Goal: Communication & Community: Ask a question

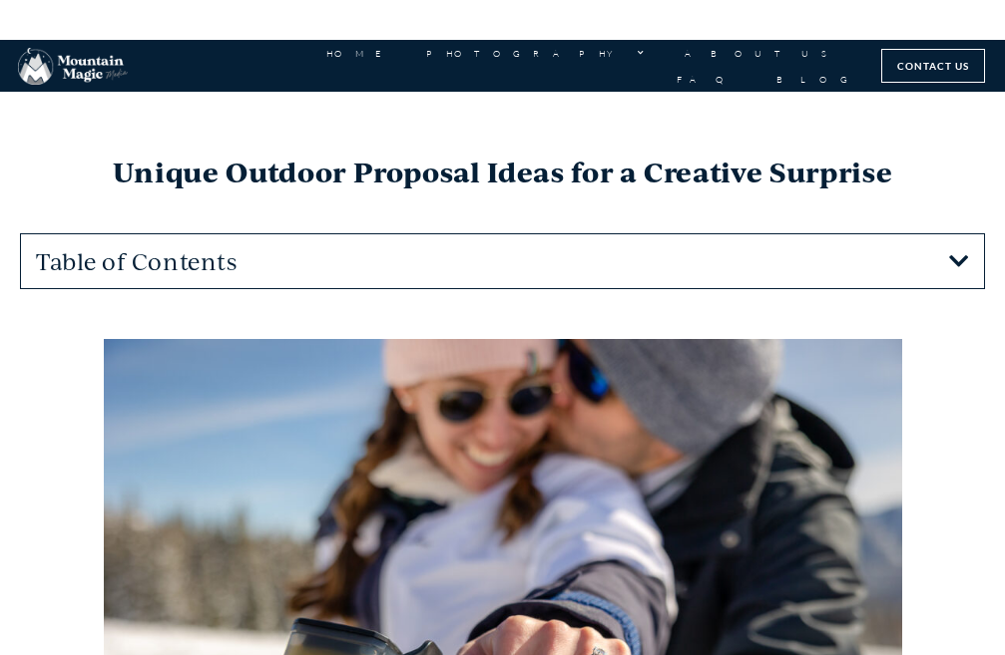
click at [923, 71] on link "Contact Us" at bounding box center [933, 66] width 104 height 34
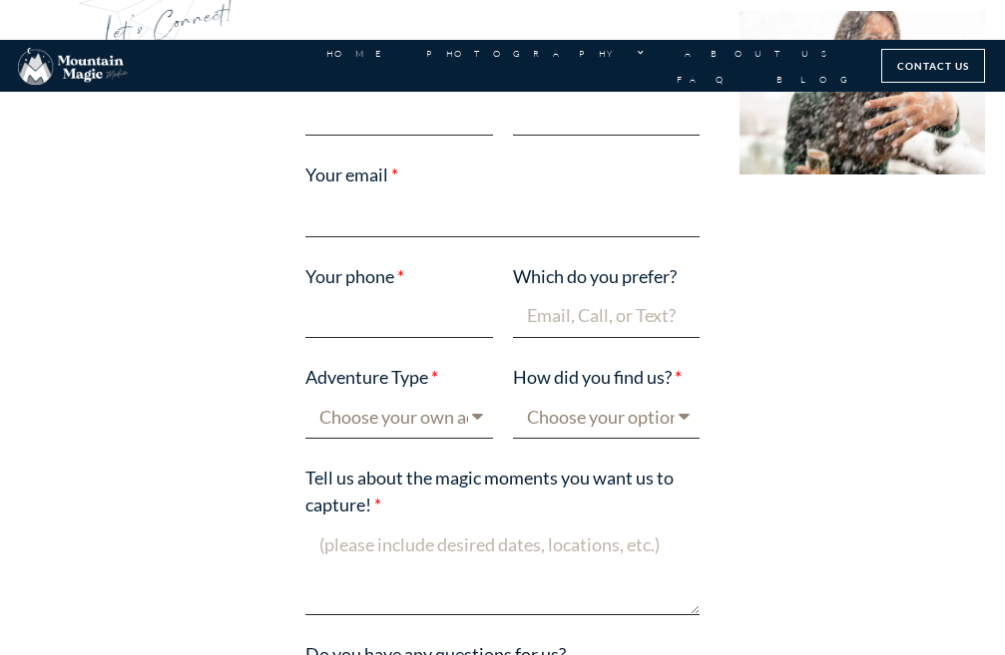
scroll to position [499, 0]
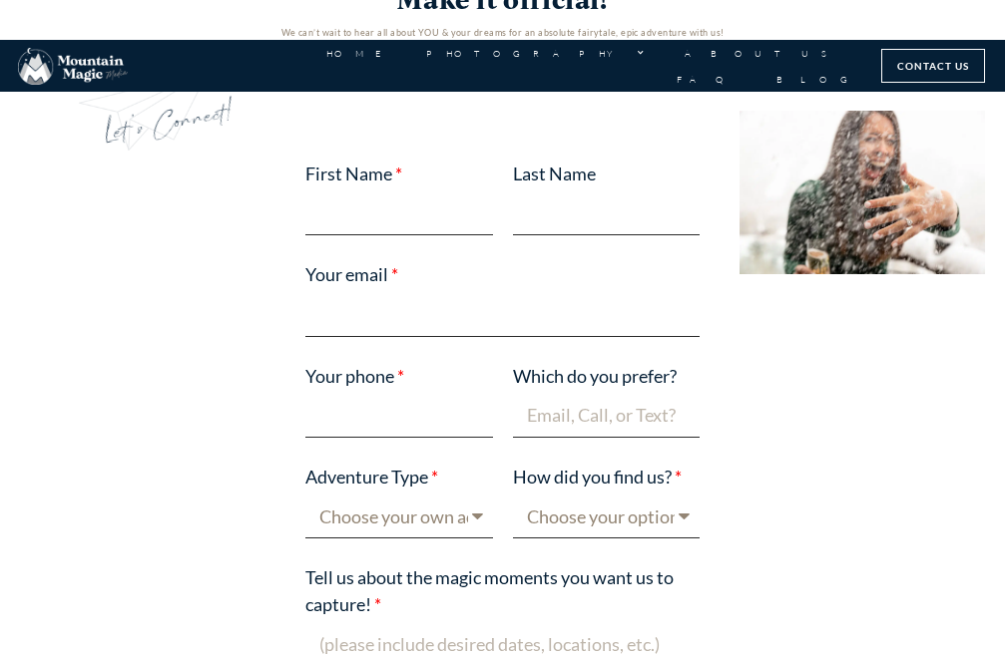
click at [378, 279] on label "Your email" at bounding box center [352, 276] width 94 height 31
click at [378, 292] on input "Your email" at bounding box center [502, 314] width 394 height 44
paste input "liam.harper.noah@gmail.com"
type input "liam.harper.noah@gmail.com"
click at [380, 212] on input "First Name" at bounding box center [399, 214] width 188 height 44
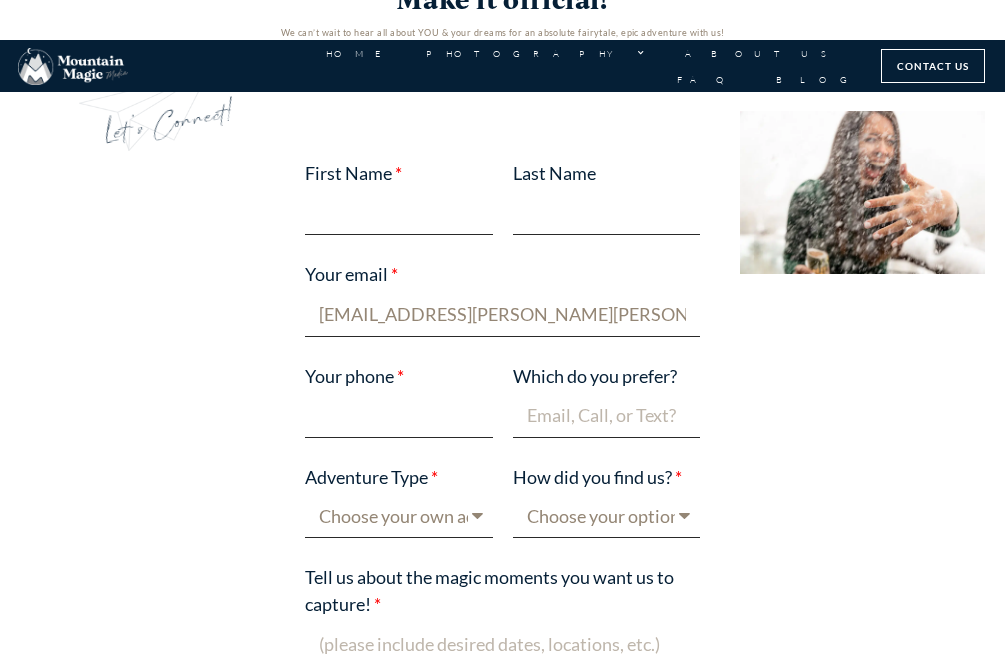
type input "Liam harper"
click at [610, 176] on div "Last Name" at bounding box center [607, 198] width 208 height 75
drag, startPoint x: 624, startPoint y: 207, endPoint x: 579, endPoint y: 227, distance: 49.5
click at [622, 207] on input "Last Name" at bounding box center [607, 214] width 188 height 44
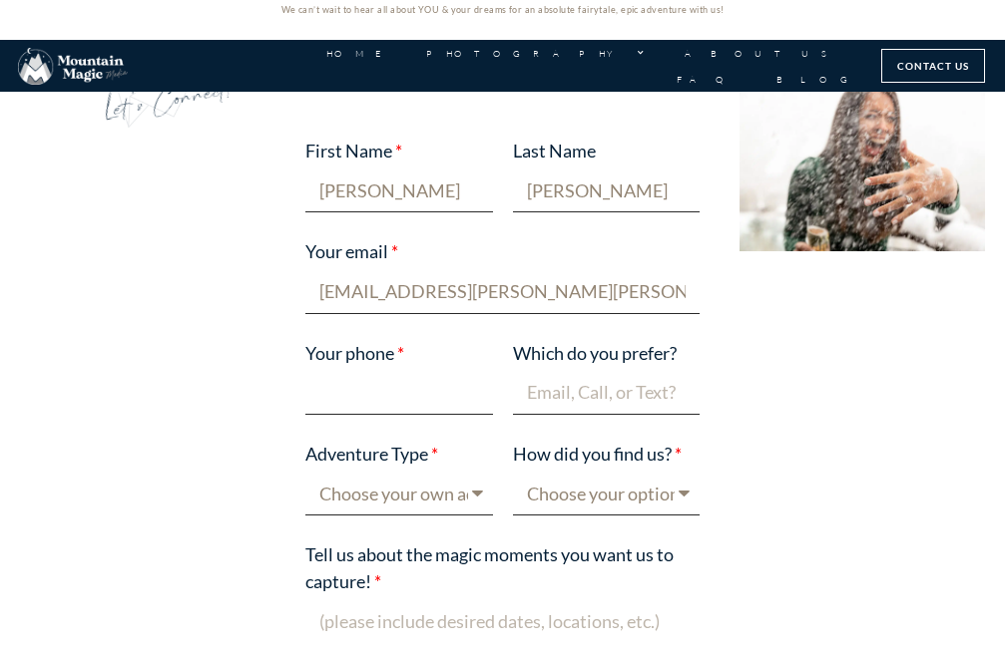
scroll to position [599, 0]
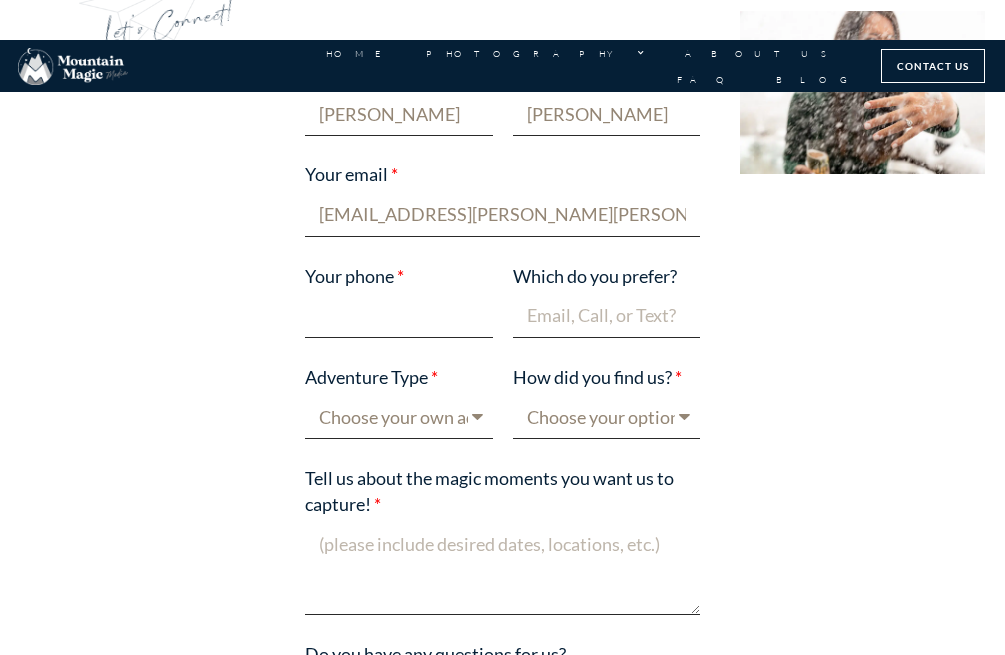
type input "Noah"
drag, startPoint x: 425, startPoint y: 295, endPoint x: 398, endPoint y: 330, distance: 44.1
click at [423, 295] on input "Your phone" at bounding box center [399, 316] width 188 height 44
click at [354, 309] on input "03298868033" at bounding box center [399, 316] width 188 height 44
type input "03198868033"
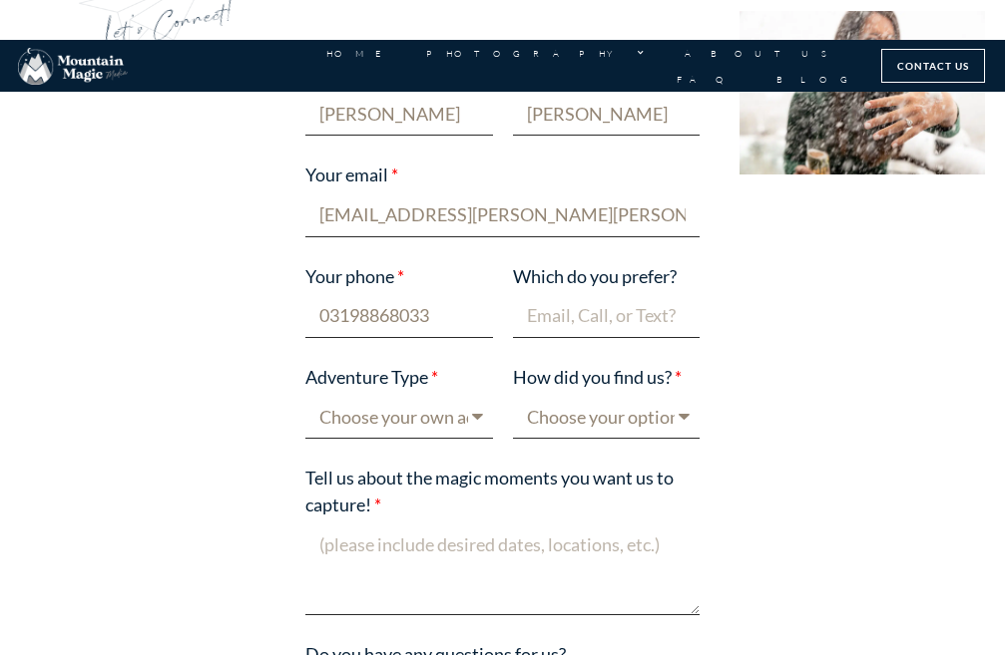
click at [602, 316] on input "Which do you prefer?" at bounding box center [607, 316] width 188 height 44
type input "Email"
click at [470, 398] on select "Choose your own adventure! Proposal Engagement Elopement Wedding Boudoir Family…" at bounding box center [399, 417] width 188 height 44
select select "Other"
click at [305, 395] on select "Choose your own adventure! Proposal Engagement Elopement Wedding Boudoir Family…" at bounding box center [399, 417] width 188 height 44
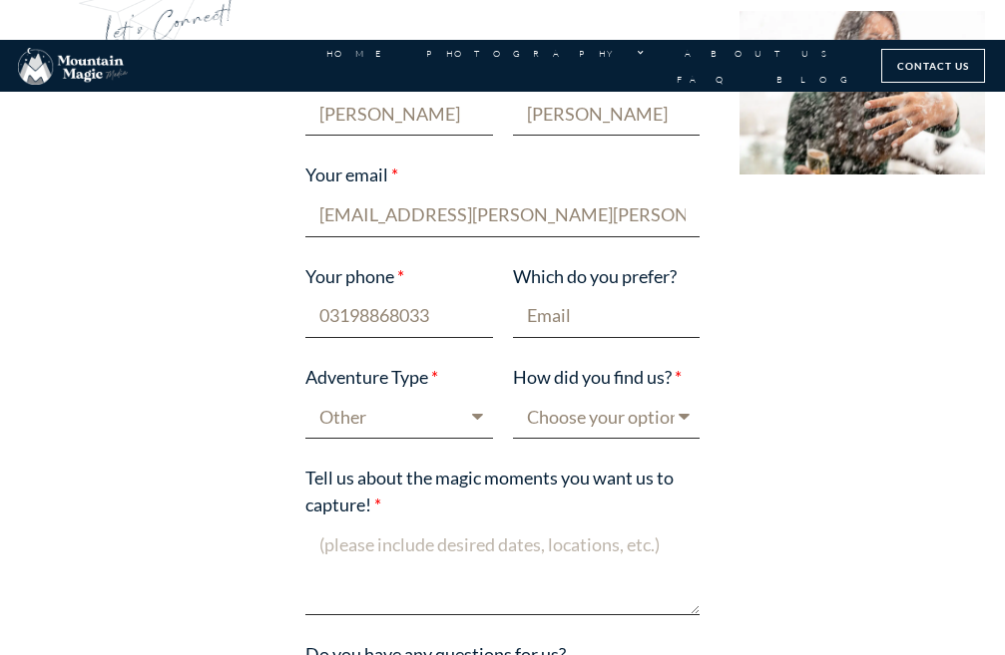
click at [556, 406] on select "Choose your option Blog post Crested Butte Gunnison Wedding Guide Event Faceboo…" at bounding box center [607, 417] width 188 height 44
select select "Google"
click at [513, 395] on select "Choose your option Blog post Crested Butte Gunnison Wedding Guide Event Faceboo…" at bounding box center [607, 417] width 188 height 44
click at [472, 523] on textarea "Tell us about the magic moments you want us to capture!" at bounding box center [502, 569] width 394 height 93
paste textarea "I am outreach link builder link and post sales if you are interested in paid li…"
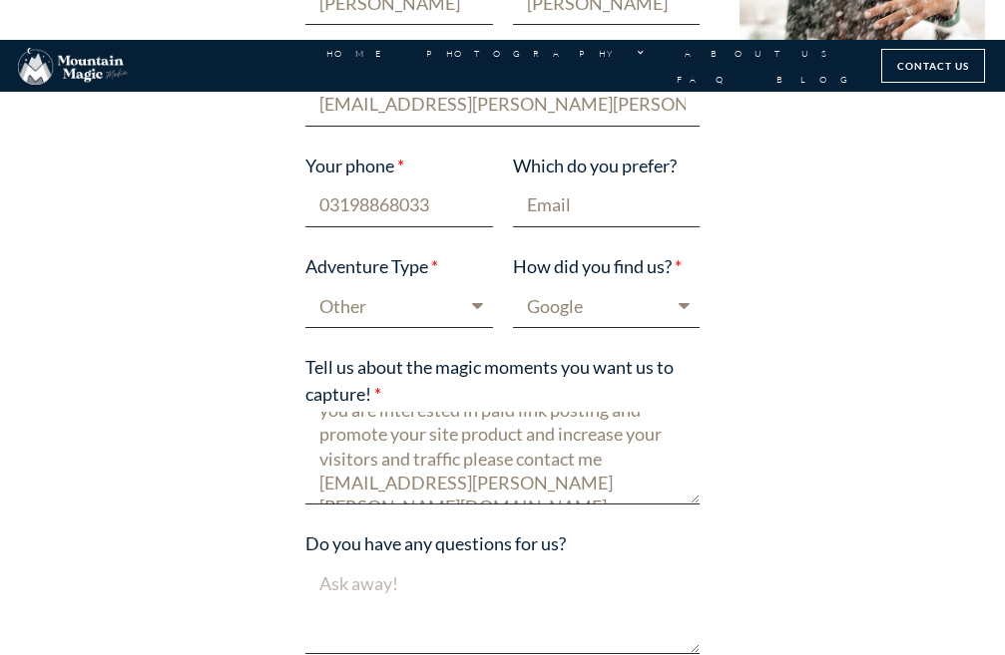
scroll to position [898, 0]
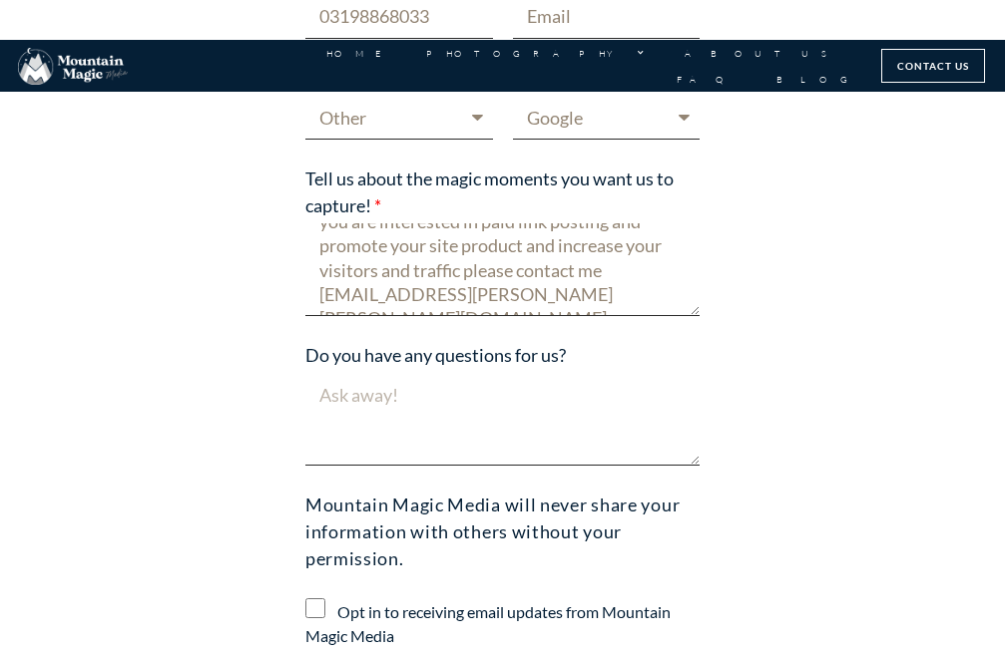
type textarea "I am outreach link builder link and post sales if you are interested in paid li…"
click at [458, 417] on textarea "Do you have any questions for us?" at bounding box center [502, 419] width 394 height 93
click at [588, 270] on textarea "I am outreach link builder link and post sales if you are interested in paid li…" at bounding box center [502, 269] width 394 height 93
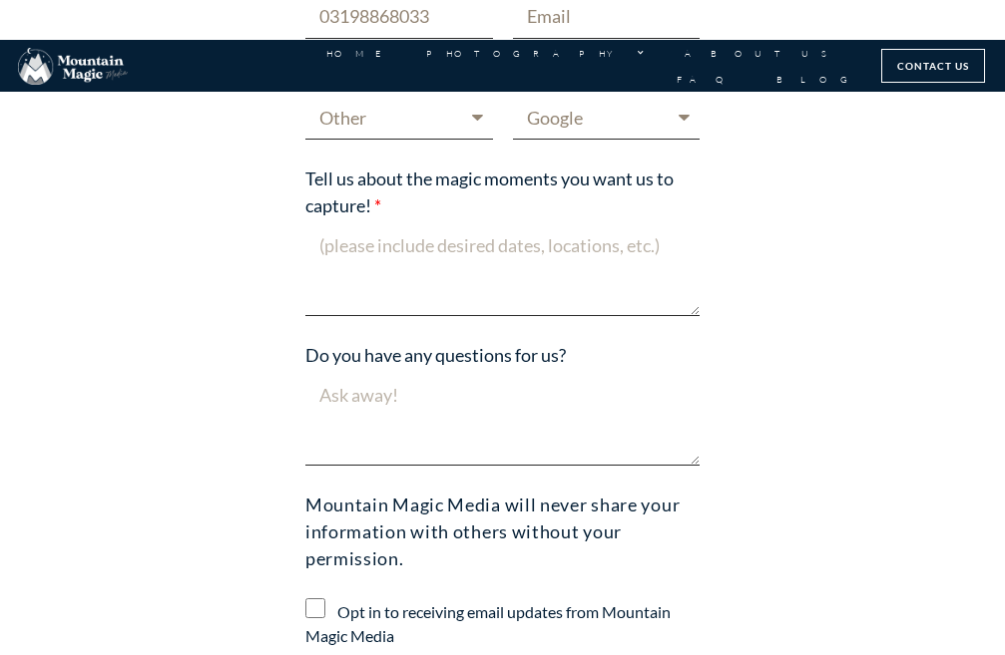
scroll to position [0, 0]
paste textarea "Enhance your Online Presence by Guest Posting on Premium Domains"
type textarea "Enhance your Online Presence by Guest Posting on Premium Domains"
click at [394, 401] on textarea "Do you have any questions for us?" at bounding box center [502, 419] width 394 height 93
click at [428, 467] on div "First Name Liam harper Last Name Noah Your email liam.harper.noah@gmail.com You…" at bounding box center [502, 305] width 414 height 1087
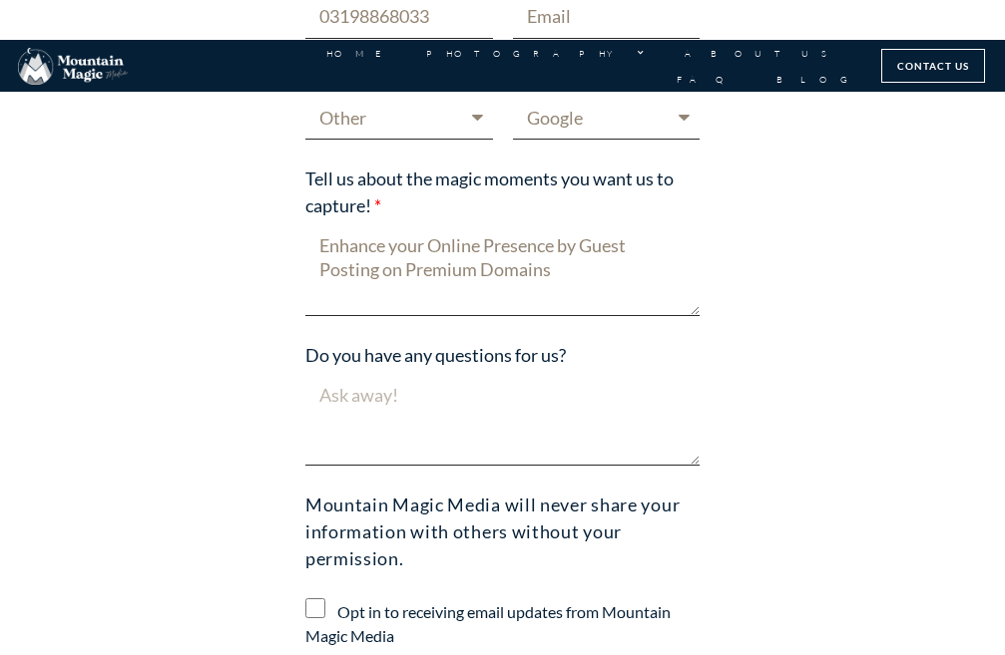
click at [427, 430] on textarea "Do you have any questions for us?" at bounding box center [502, 419] width 394 height 93
paste textarea "I am outreach link builder link and post sales if you are interested in paid li…"
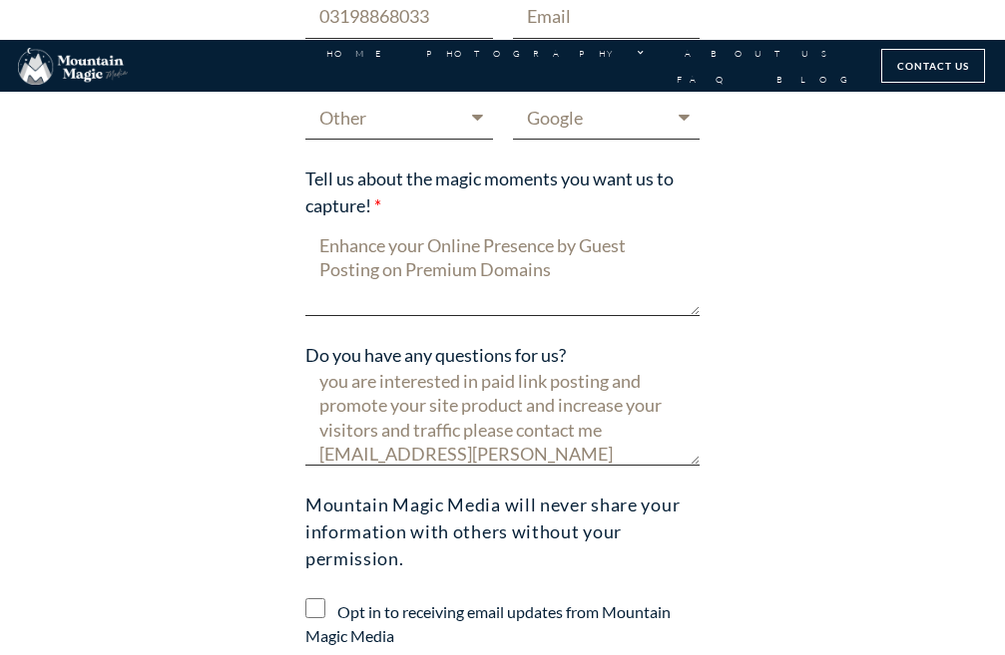
type textarea "I am outreach link builder link and post sales if you are interested in paid li…"
click at [322, 614] on span "Opt in to receiving email updates from Mountain Magic Media" at bounding box center [502, 624] width 394 height 51
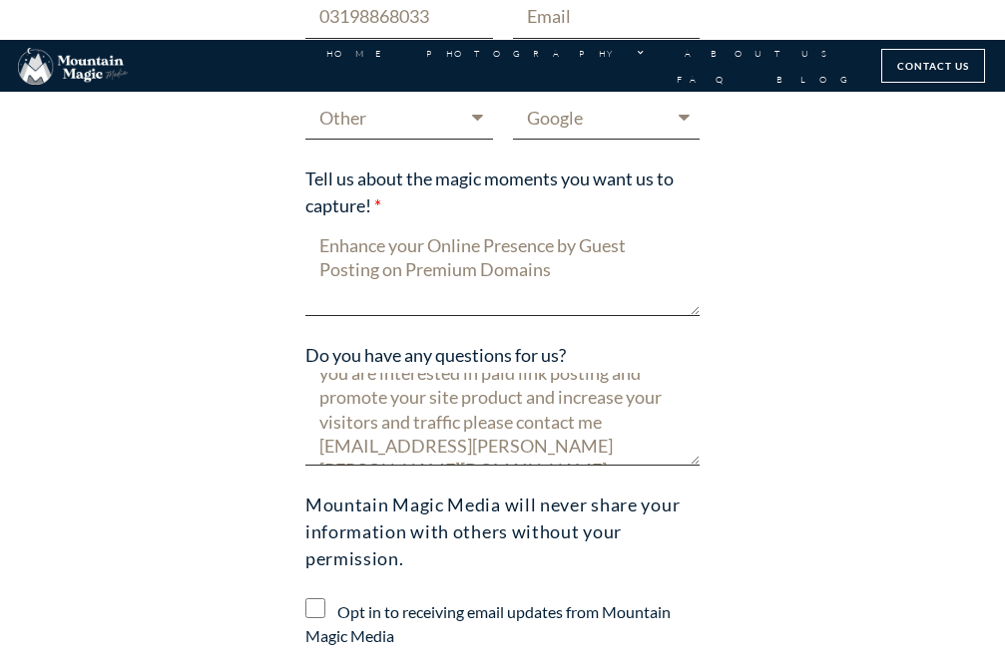
scroll to position [48, 0]
click at [311, 601] on input "Opt in to receiving email updates from Mountain Magic Media" at bounding box center [315, 609] width 20 height 20
checkbox input "true"
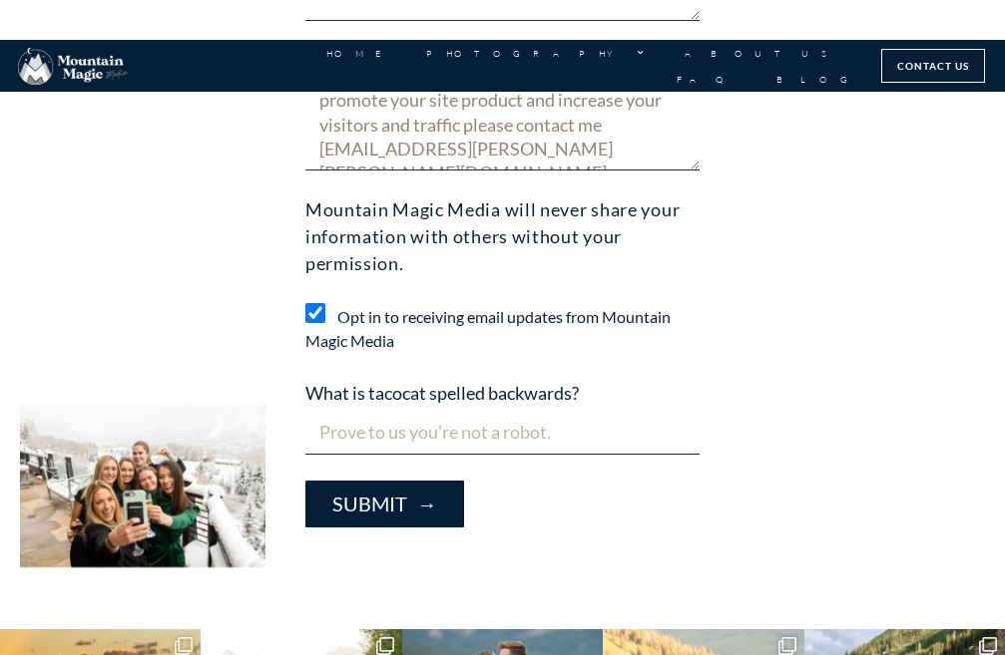
scroll to position [1197, 0]
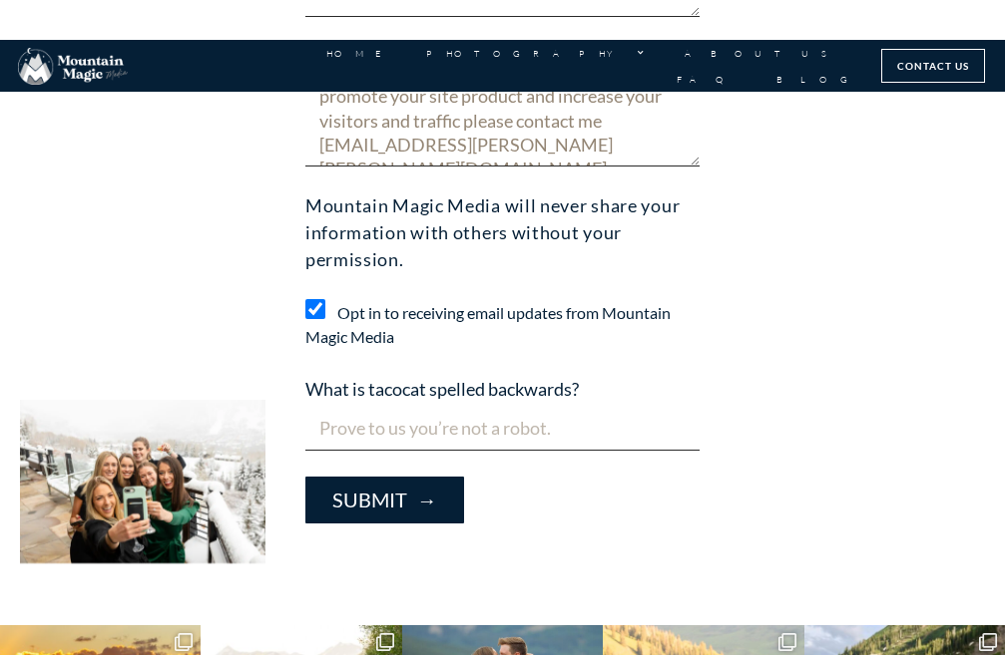
click at [420, 407] on input "What is tacocat spelled backwards?" at bounding box center [502, 429] width 394 height 44
paste input "I am outreach link builder link and post sales if you are interested in paid li…"
type input "I am outreach link builder link and post sales if you are interested in paid li…"
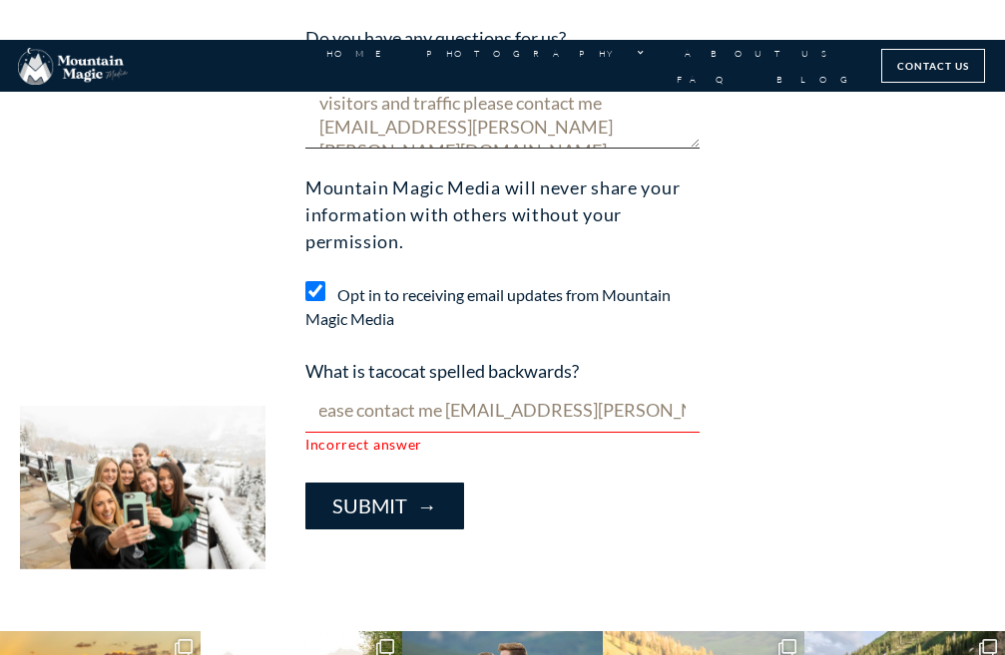
scroll to position [1121, 0]
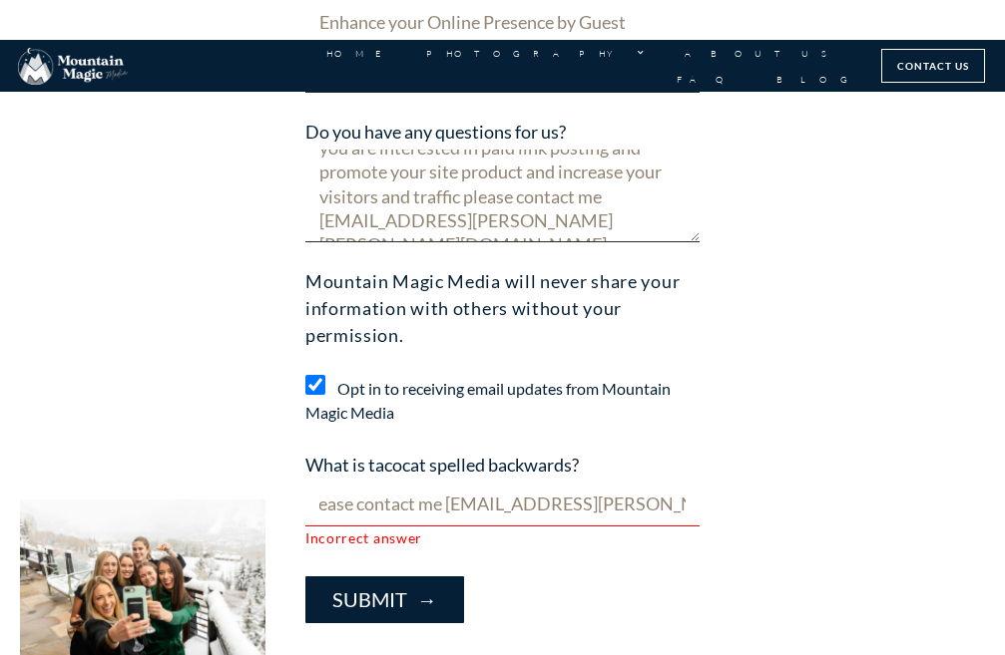
click at [513, 499] on input "I am outreach link builder link and post sales if you are interested in paid li…" at bounding box center [502, 505] width 394 height 44
drag, startPoint x: 590, startPoint y: 469, endPoint x: 319, endPoint y: 455, distance: 270.7
click at [319, 455] on div "What is tacocat spelled backwards? Incorrect answer" at bounding box center [502, 501] width 414 height 99
drag, startPoint x: 310, startPoint y: 455, endPoint x: 382, endPoint y: 486, distance: 78.2
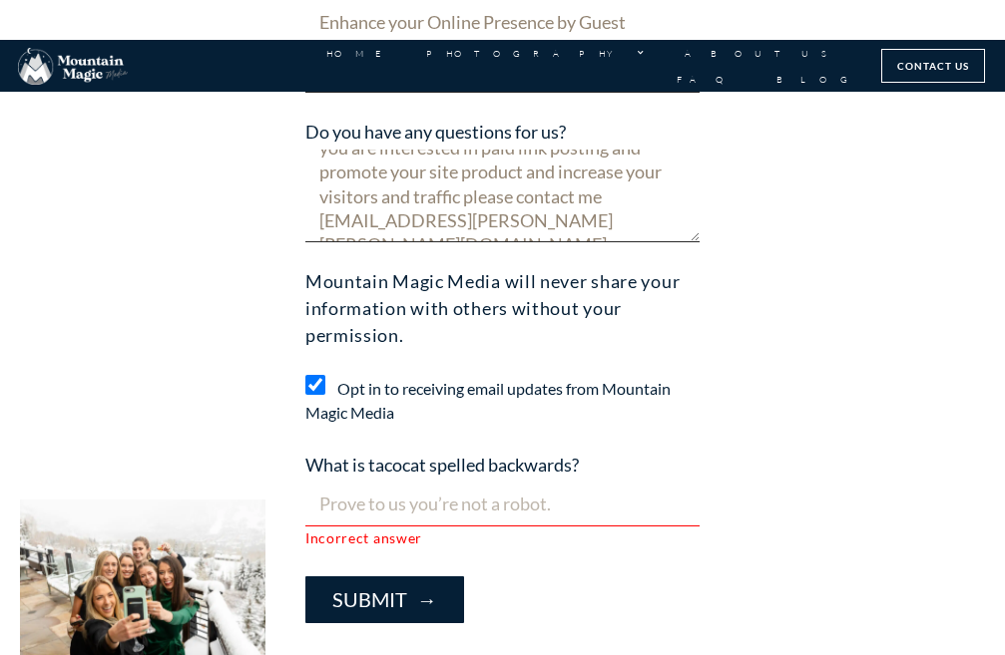
click at [309, 458] on label "What is tacocat spelled backwards?" at bounding box center [441, 467] width 273 height 31
click at [309, 483] on input "What is tacocat spelled backwards?" at bounding box center [502, 505] width 394 height 44
drag, startPoint x: 597, startPoint y: 454, endPoint x: 307, endPoint y: 450, distance: 289.3
click at [307, 452] on div "What is tacocat spelled backwards? Incorrect answer" at bounding box center [502, 501] width 414 height 99
copy label "What is tacocat spelled backwards?"
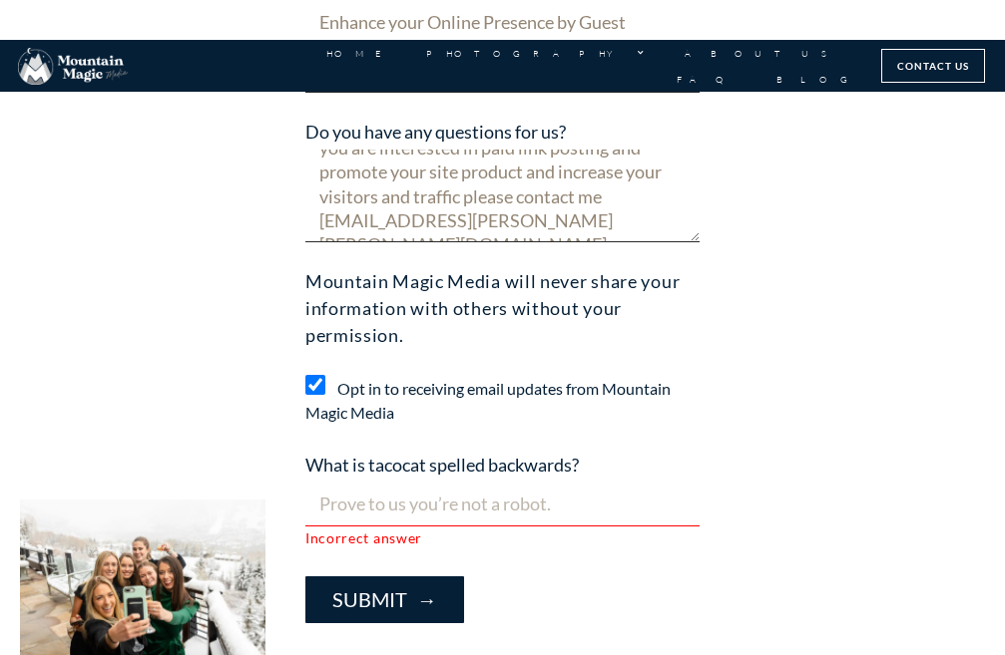
click at [432, 513] on input "What is tacocat spelled backwards?" at bounding box center [502, 505] width 394 height 44
type input "Prove a not a robbert"
click at [428, 589] on span "→" at bounding box center [422, 600] width 30 height 24
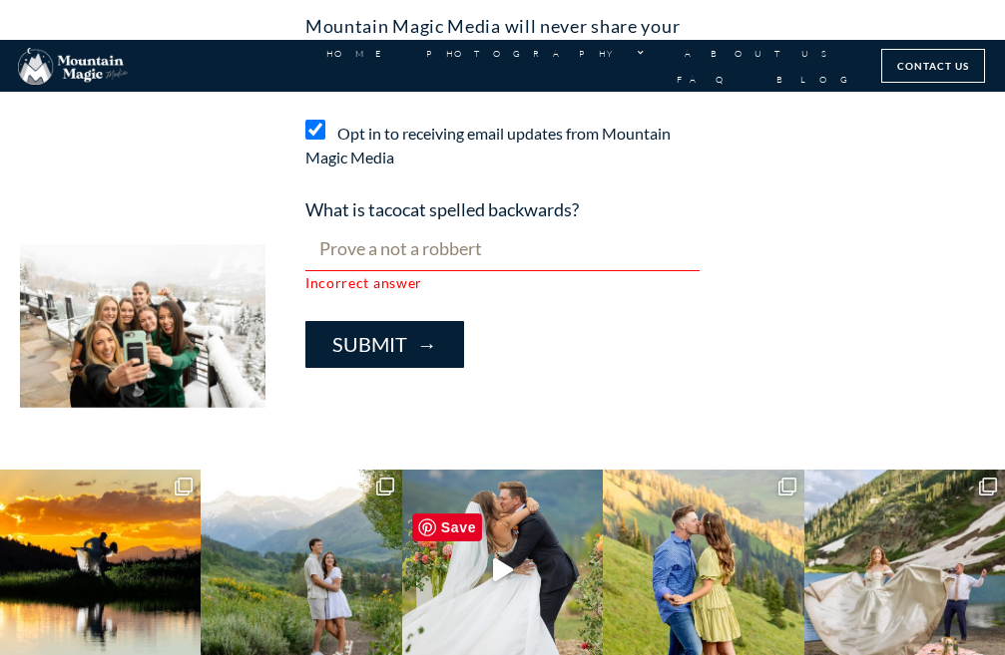
scroll to position [1421, 0]
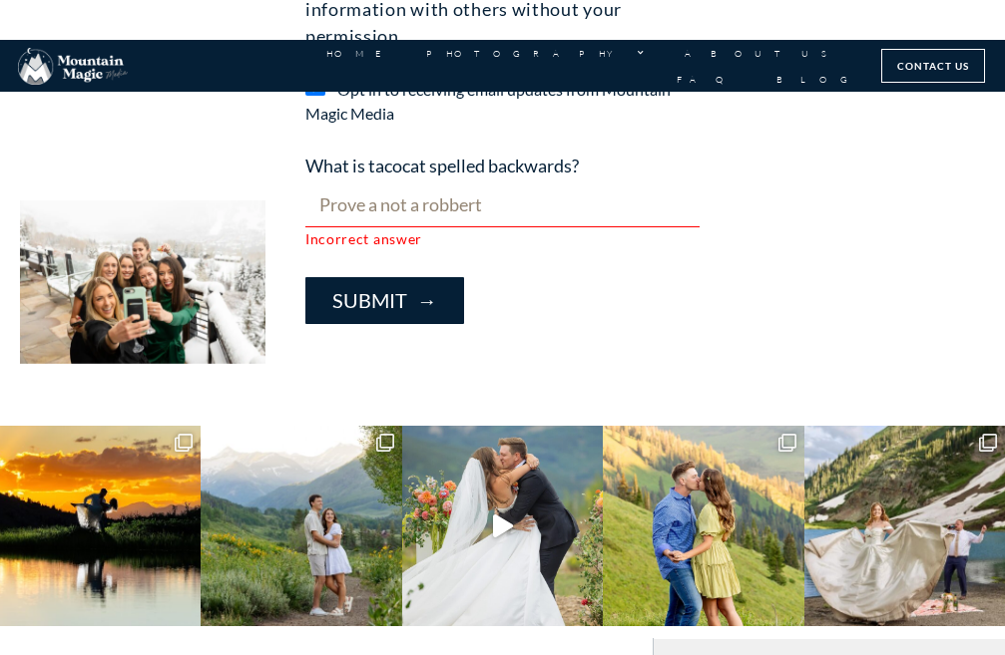
click at [391, 289] on span "Submit →" at bounding box center [384, 300] width 105 height 23
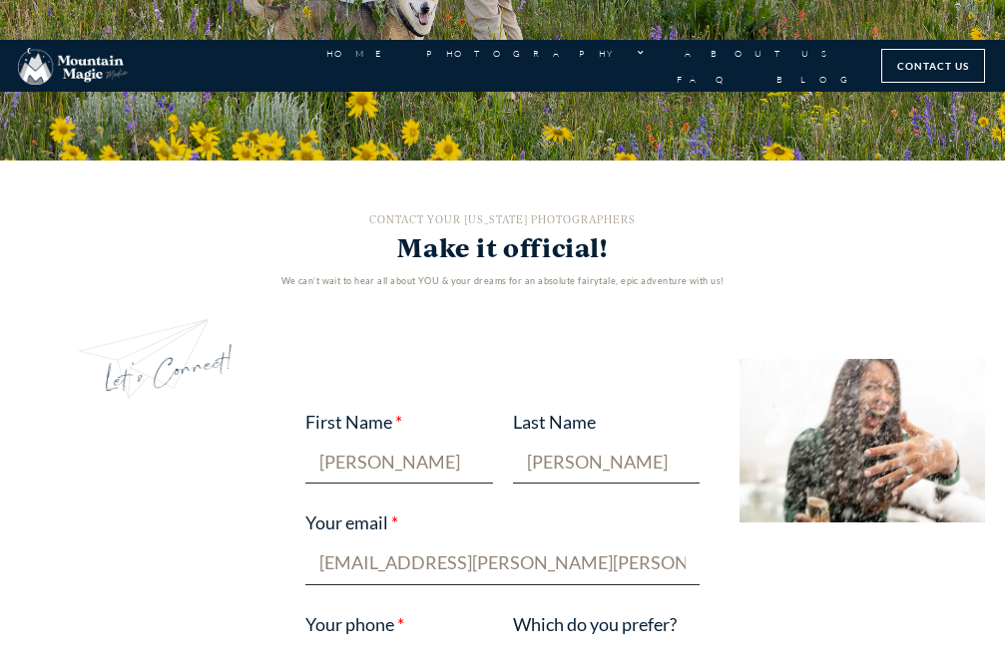
scroll to position [0, 0]
